Goal: Connect with others: Connect with others

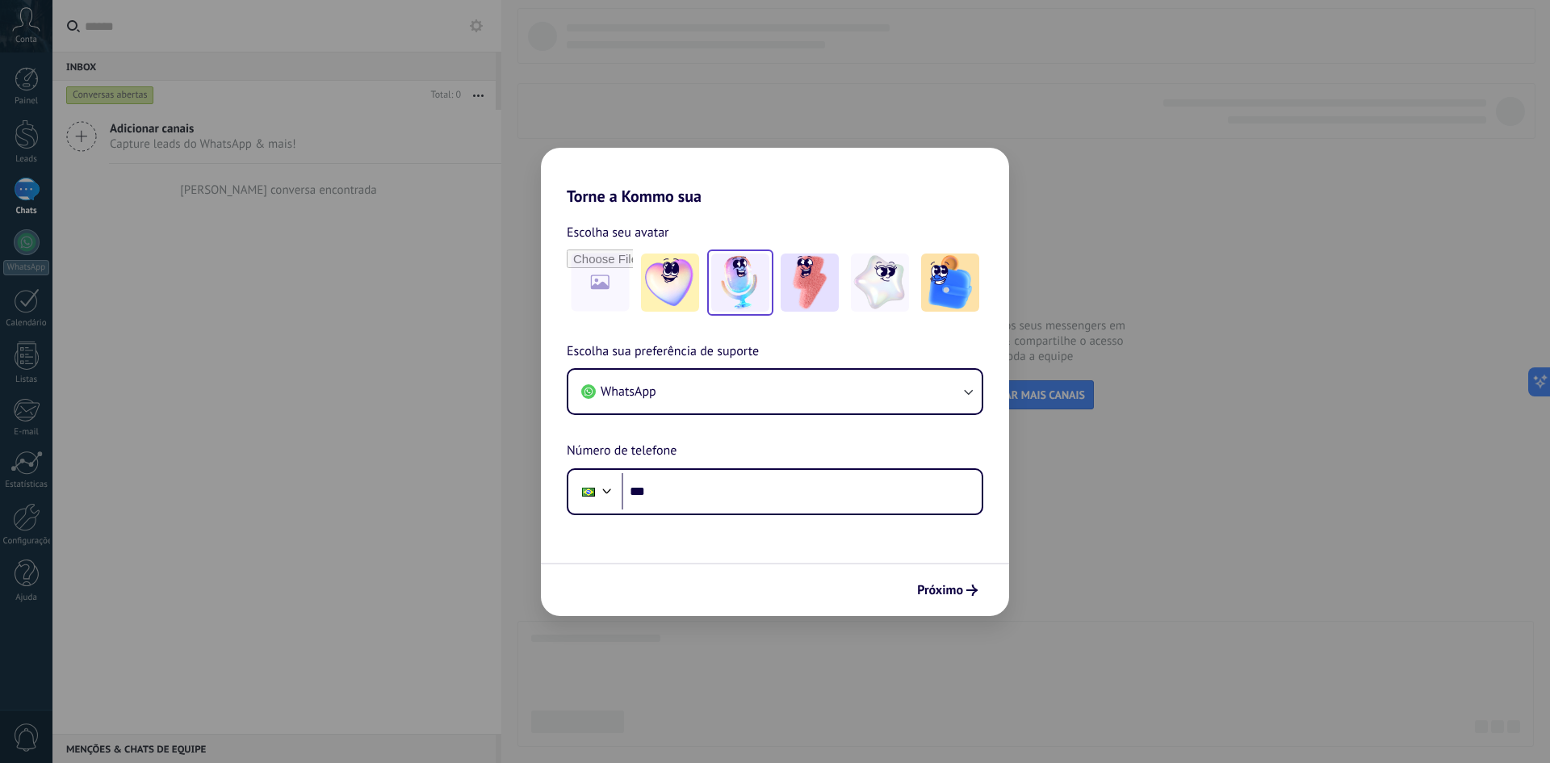
click at [734, 269] on img at bounding box center [740, 283] width 58 height 58
click at [675, 276] on img at bounding box center [670, 283] width 58 height 58
click at [724, 279] on img at bounding box center [740, 283] width 58 height 58
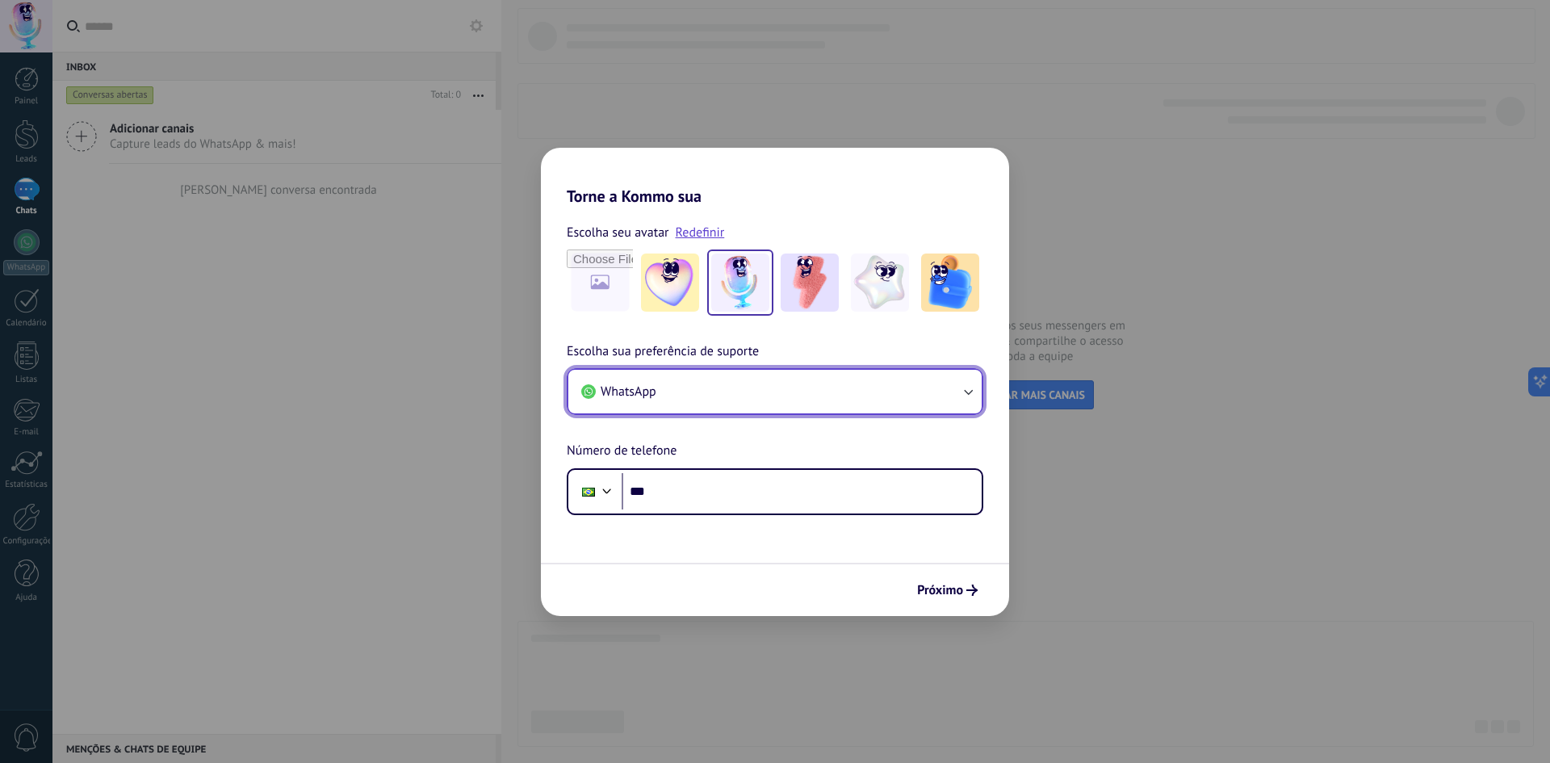
click at [672, 382] on button "WhatsApp" at bounding box center [774, 392] width 413 height 44
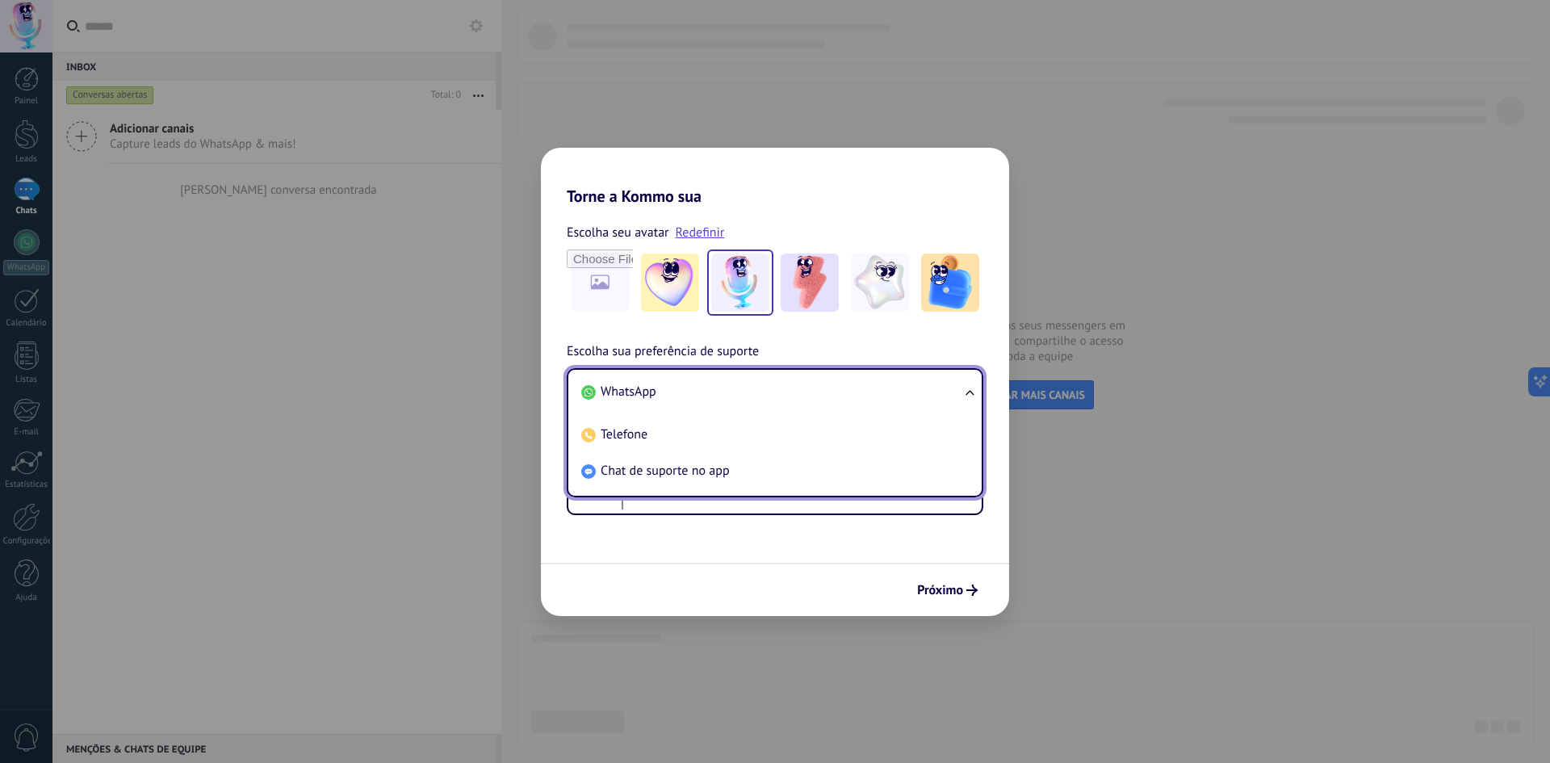
click at [672, 383] on li "WhatsApp" at bounding box center [772, 392] width 394 height 36
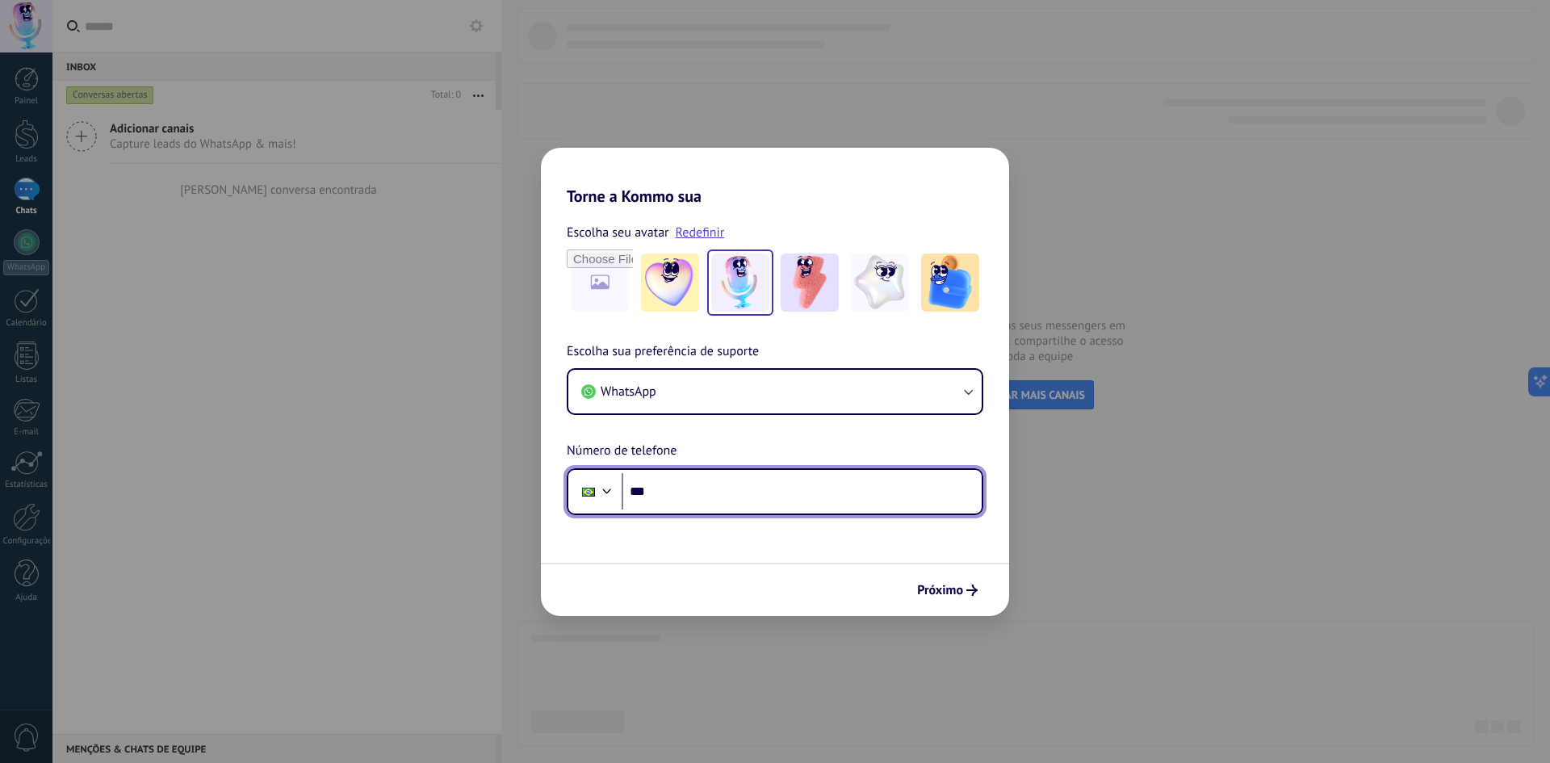
click at [676, 501] on input "***" at bounding box center [802, 491] width 360 height 37
